Goal: Task Accomplishment & Management: Manage account settings

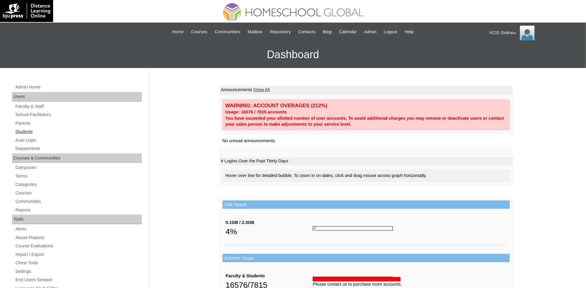
click at [29, 131] on link "Students" at bounding box center [78, 131] width 127 height 7
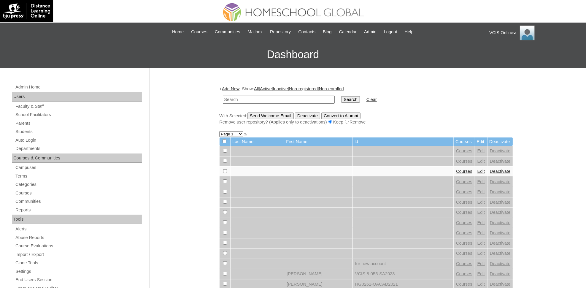
click at [252, 98] on input "text" at bounding box center [279, 99] width 112 height 8
type input "VCIS004-4A-SA2025"
click at [341, 96] on input "Search" at bounding box center [350, 99] width 18 height 7
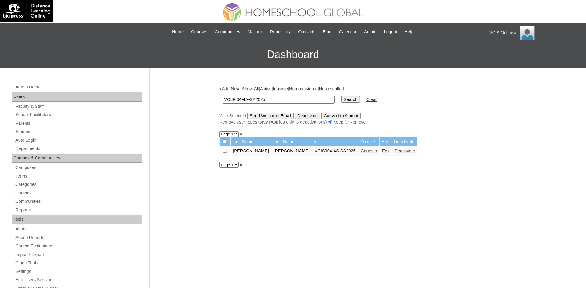
click at [382, 148] on link "Edit" at bounding box center [385, 150] width 7 height 5
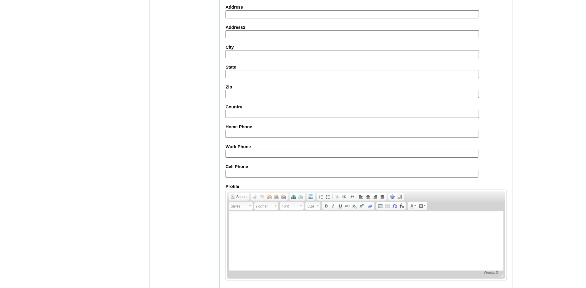
scroll to position [606, 0]
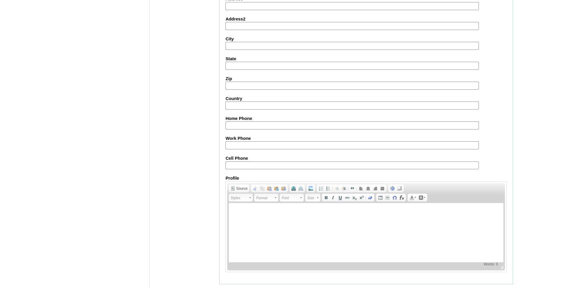
click at [227, 290] on input "Submit" at bounding box center [228, 293] width 18 height 7
